Goal: Task Accomplishment & Management: Use online tool/utility

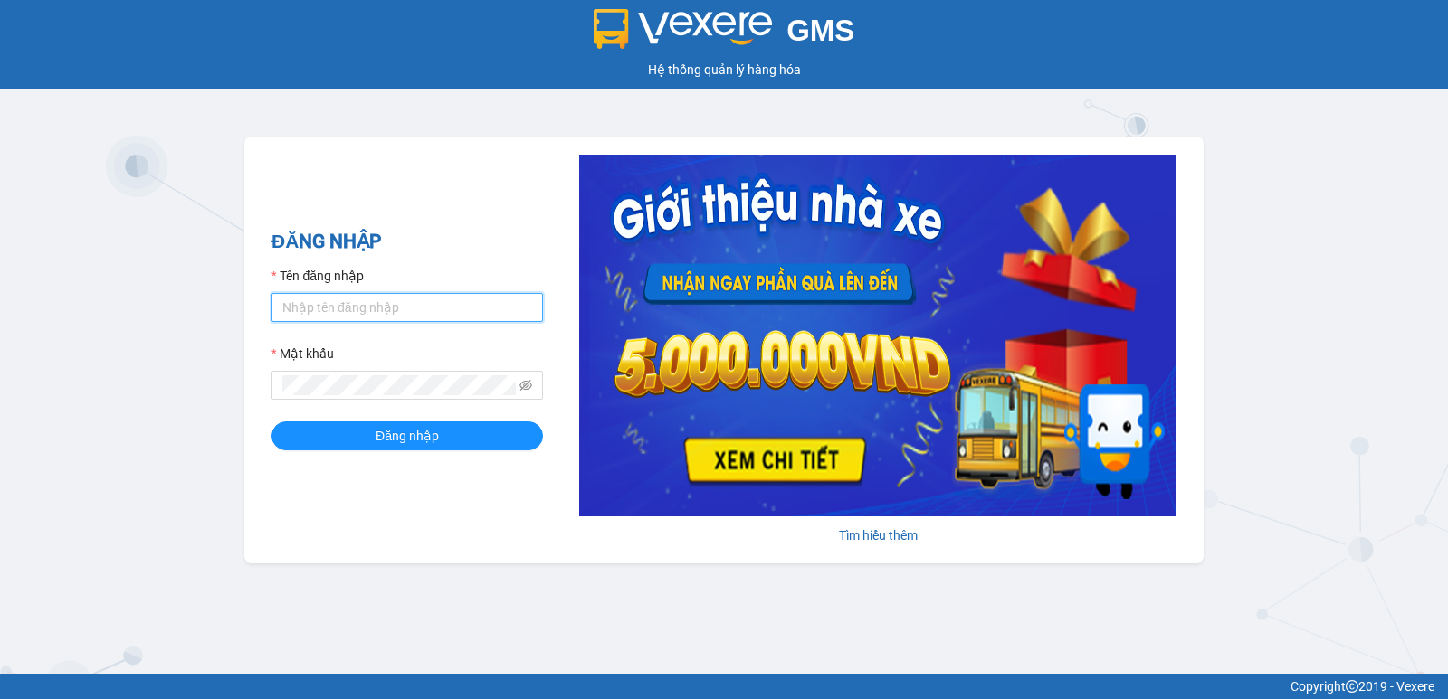
click at [356, 309] on input "Tên đăng nhập" at bounding box center [406, 307] width 271 height 29
type input "ngoctho.vtp"
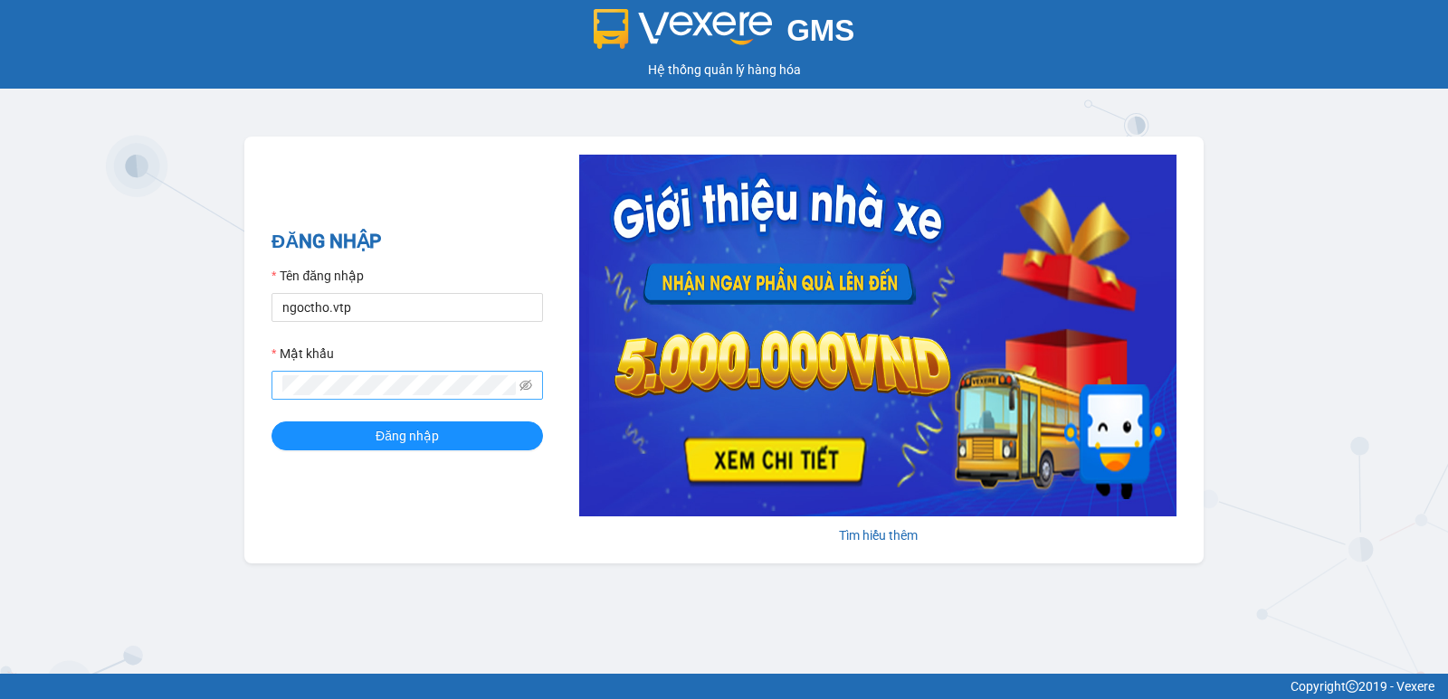
click at [319, 400] on span at bounding box center [406, 385] width 271 height 29
click at [406, 443] on span "Đăng nhập" at bounding box center [406, 436] width 63 height 20
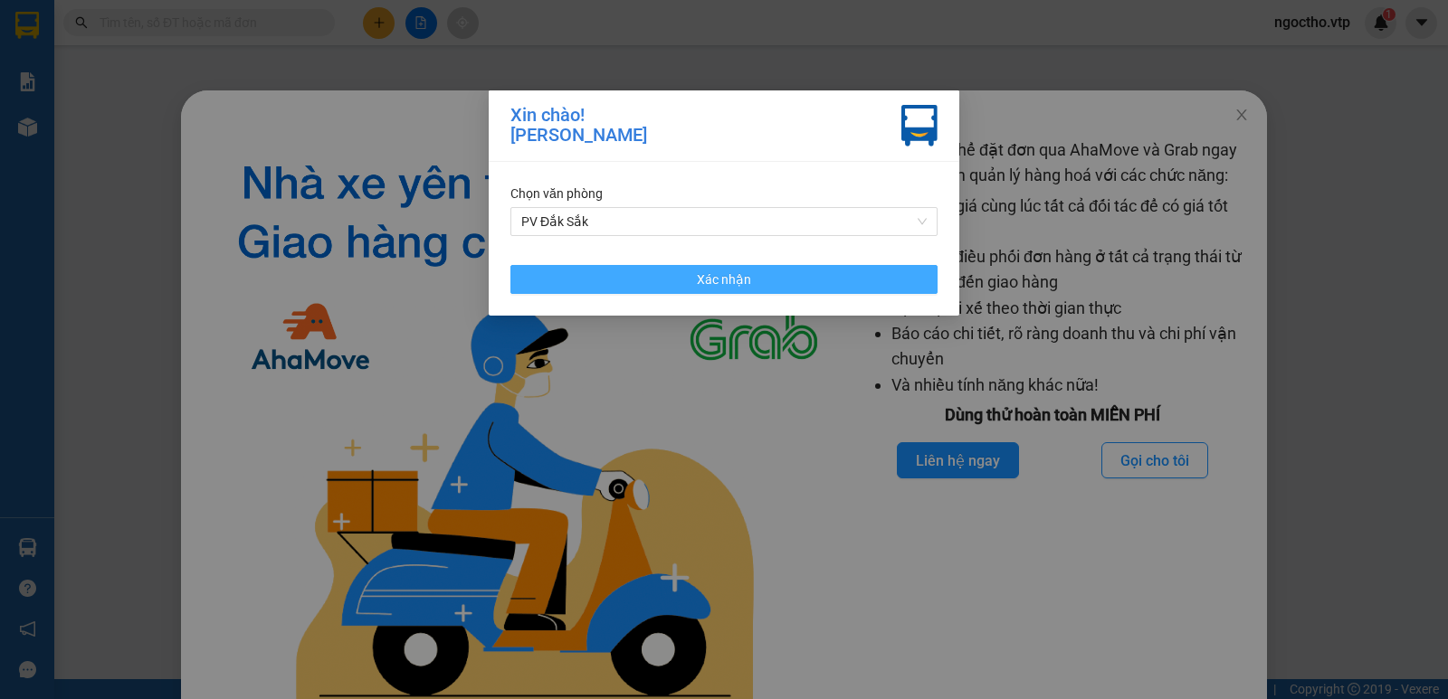
click at [727, 293] on button "Xác nhận" at bounding box center [723, 279] width 427 height 29
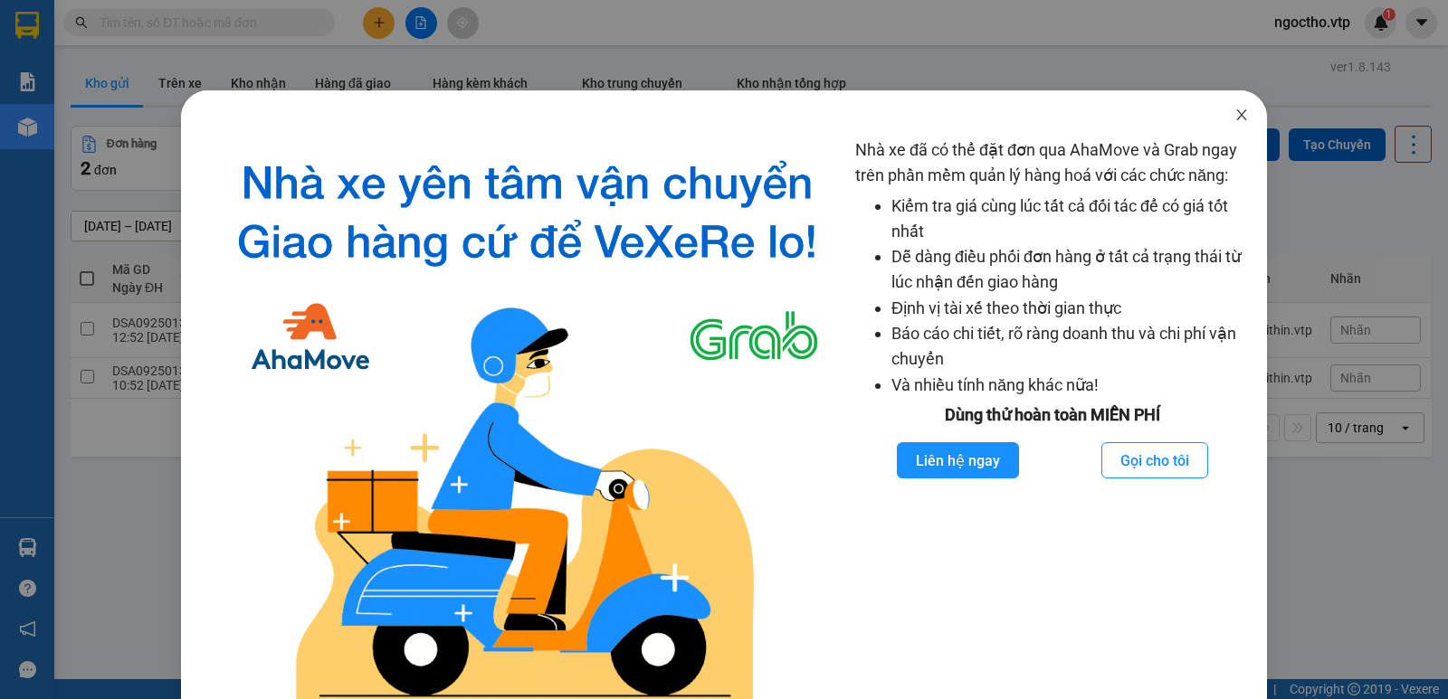
click at [1234, 117] on icon "close" at bounding box center [1241, 115] width 14 height 14
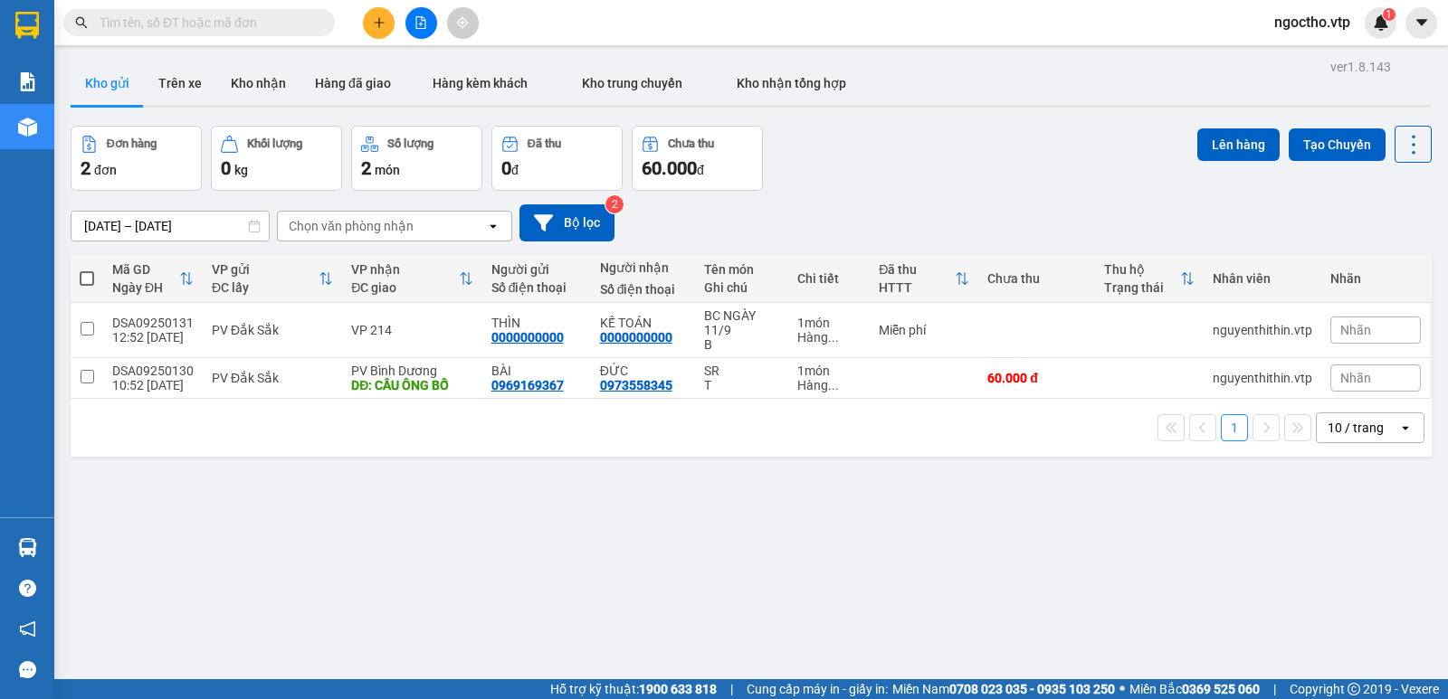
click at [513, 567] on div "ver 1.8.143 Kho gửi Trên xe Kho nhận Hàng đã giao Hàng kèm khách Kho trung chuy…" at bounding box center [750, 403] width 1375 height 699
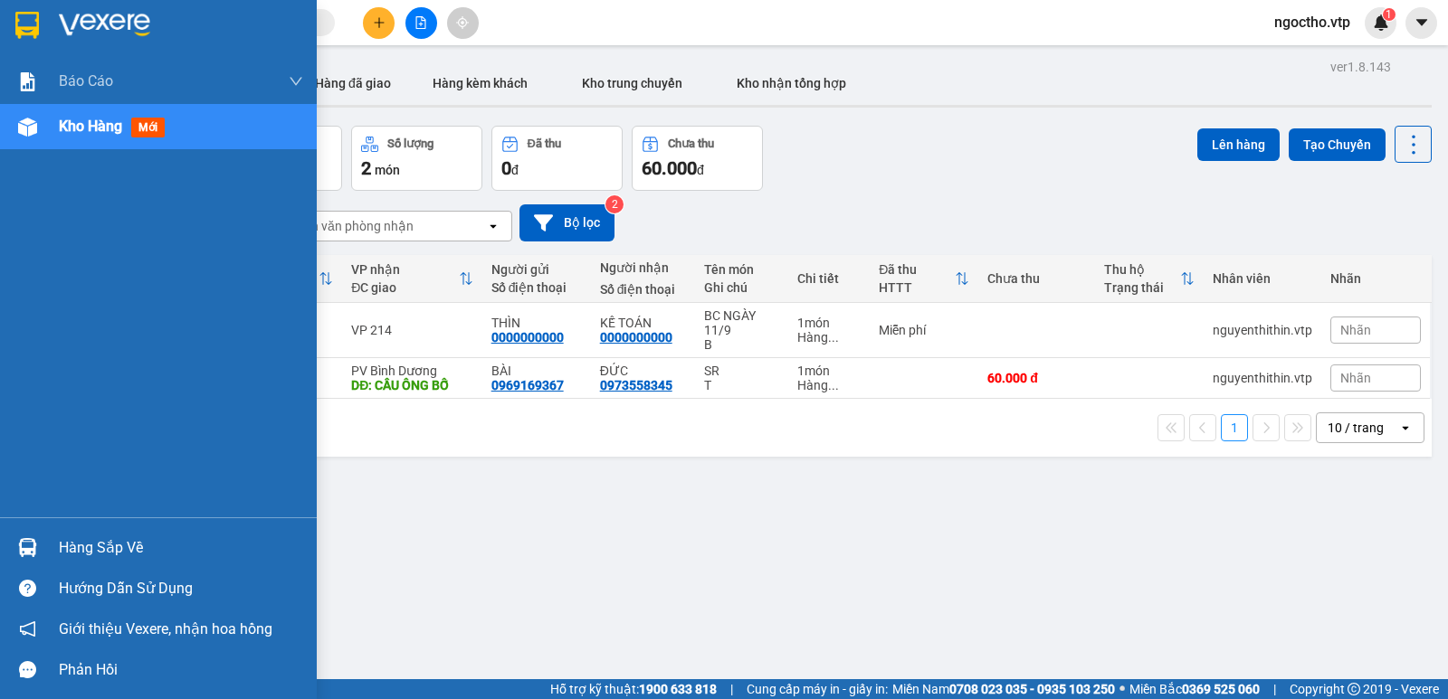
drag, startPoint x: 80, startPoint y: 543, endPoint x: 97, endPoint y: 550, distance: 18.7
click at [81, 546] on div "Hàng sắp về" at bounding box center [181, 548] width 244 height 27
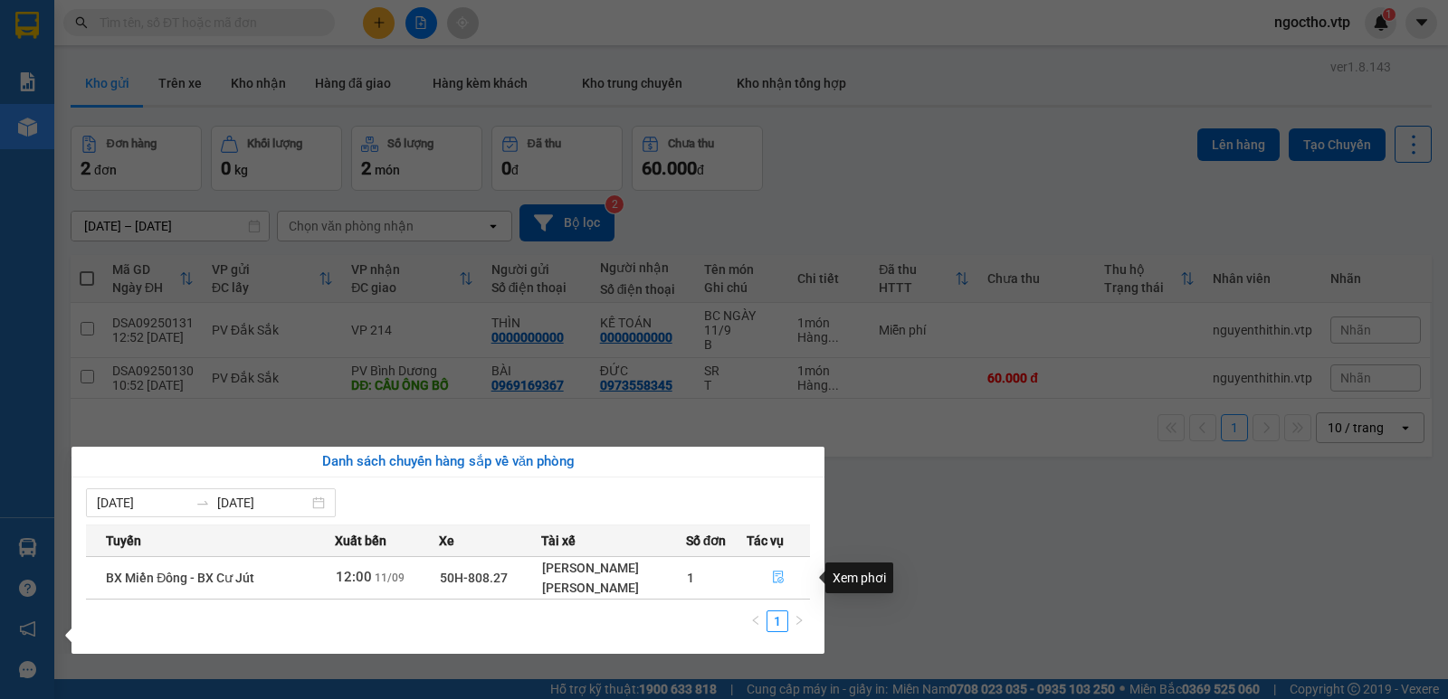
click at [783, 574] on icon "file-done" at bounding box center [778, 578] width 11 height 13
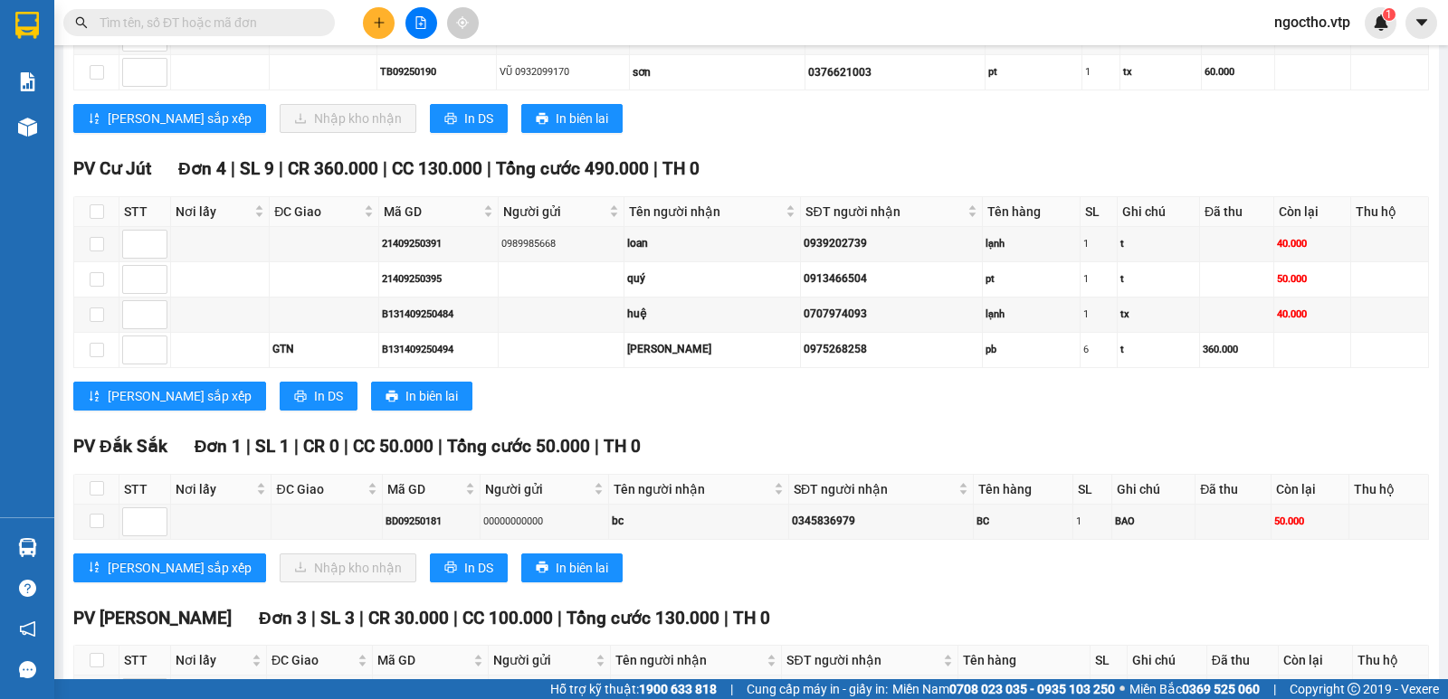
scroll to position [814, 0]
